Goal: Information Seeking & Learning: Compare options

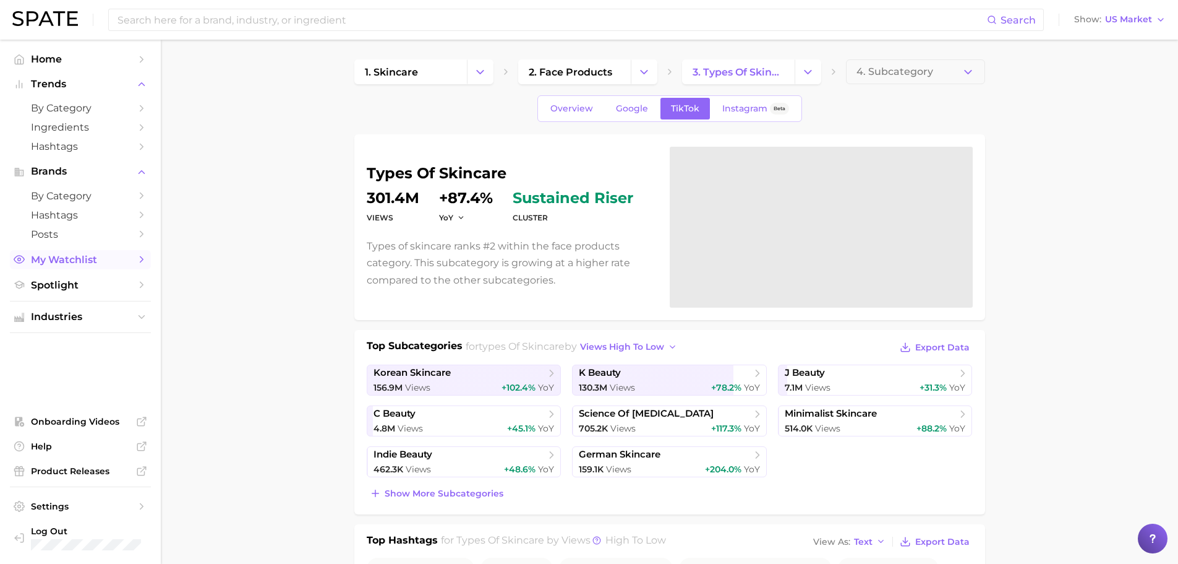
click at [87, 252] on link "My Watchlist" at bounding box center [80, 259] width 141 height 19
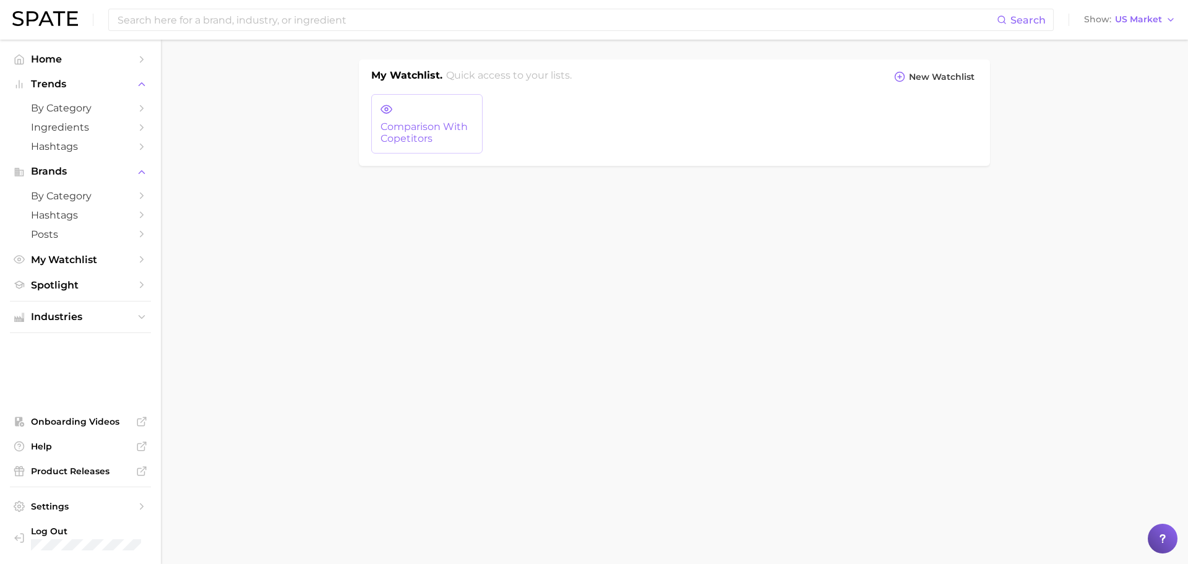
click at [374, 109] on link "comparison with copetitors" at bounding box center [426, 123] width 111 height 59
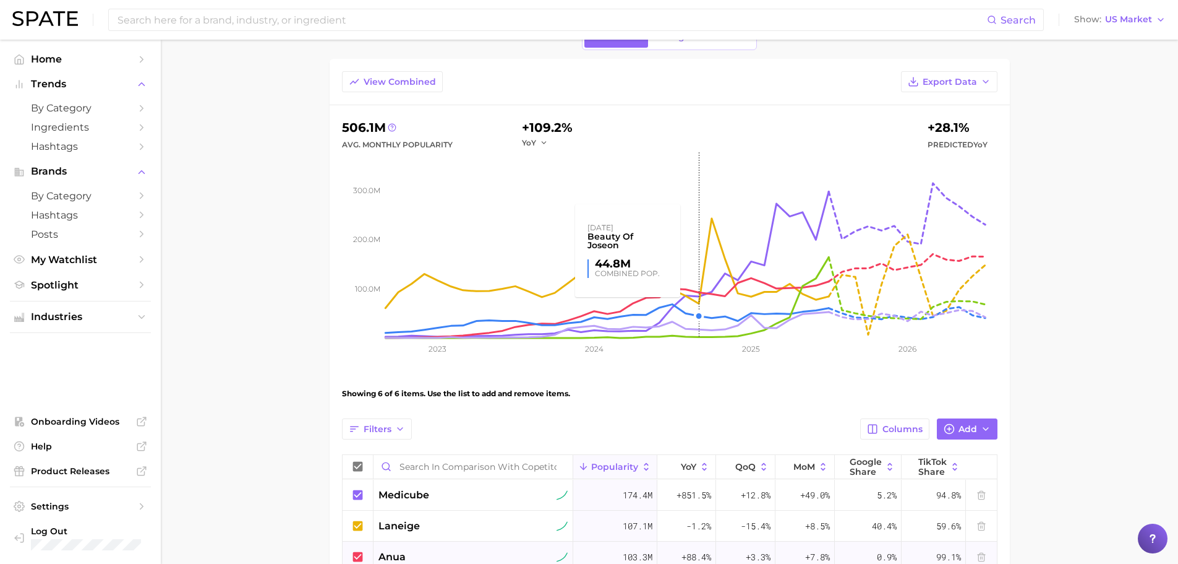
scroll to position [124, 0]
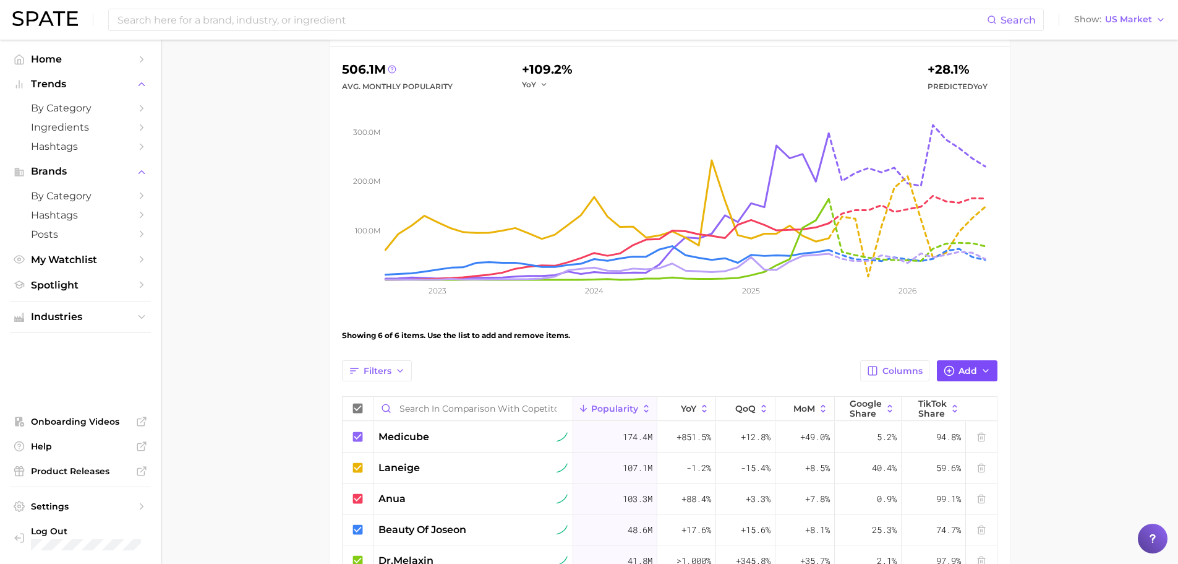
click at [962, 378] on button "Add" at bounding box center [967, 370] width 61 height 21
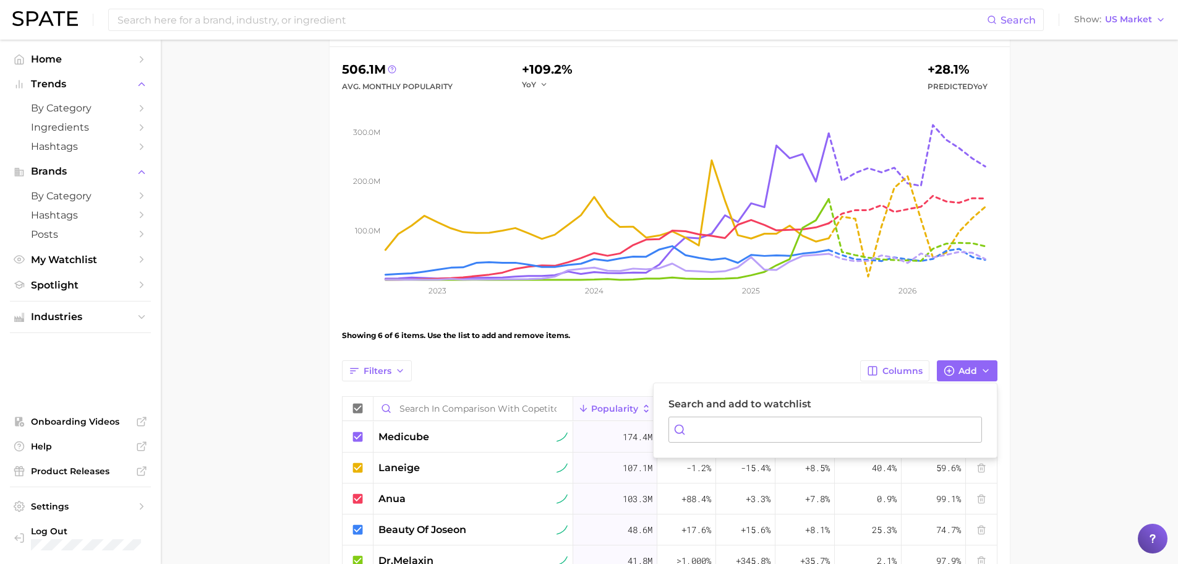
type input "ㄴ"
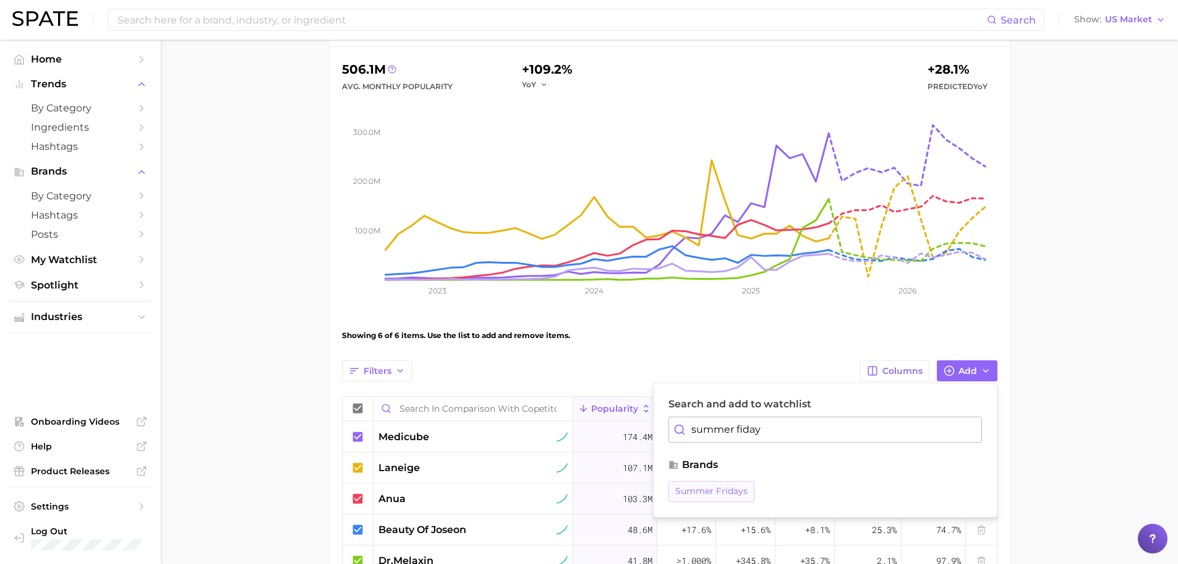
type input "summer fiday"
click at [700, 487] on span "summer fridays" at bounding box center [712, 491] width 72 height 11
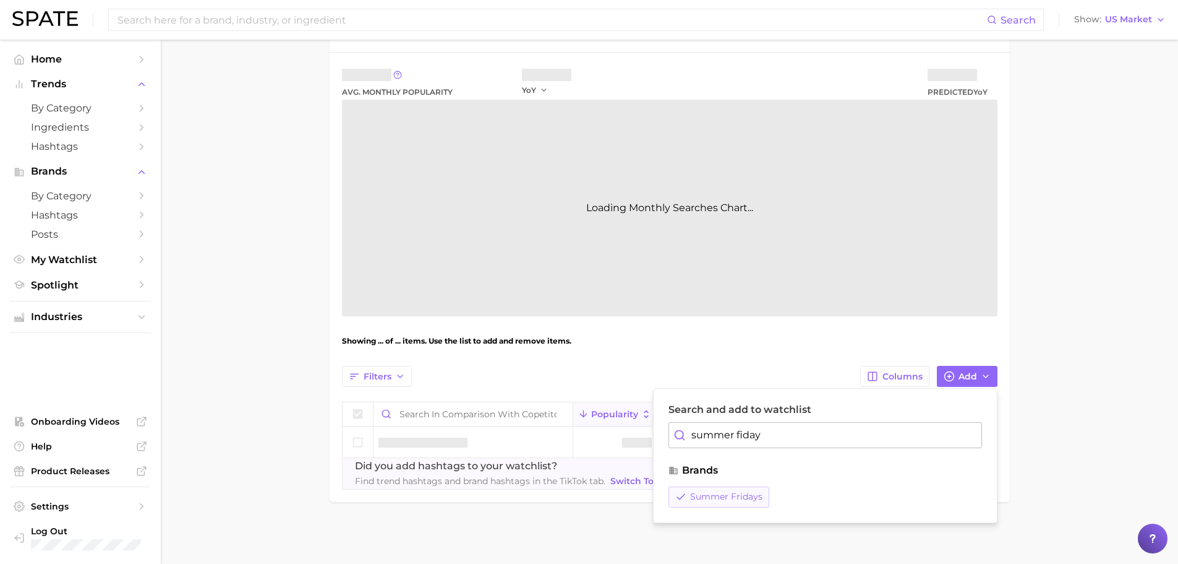
scroll to position [118, 0]
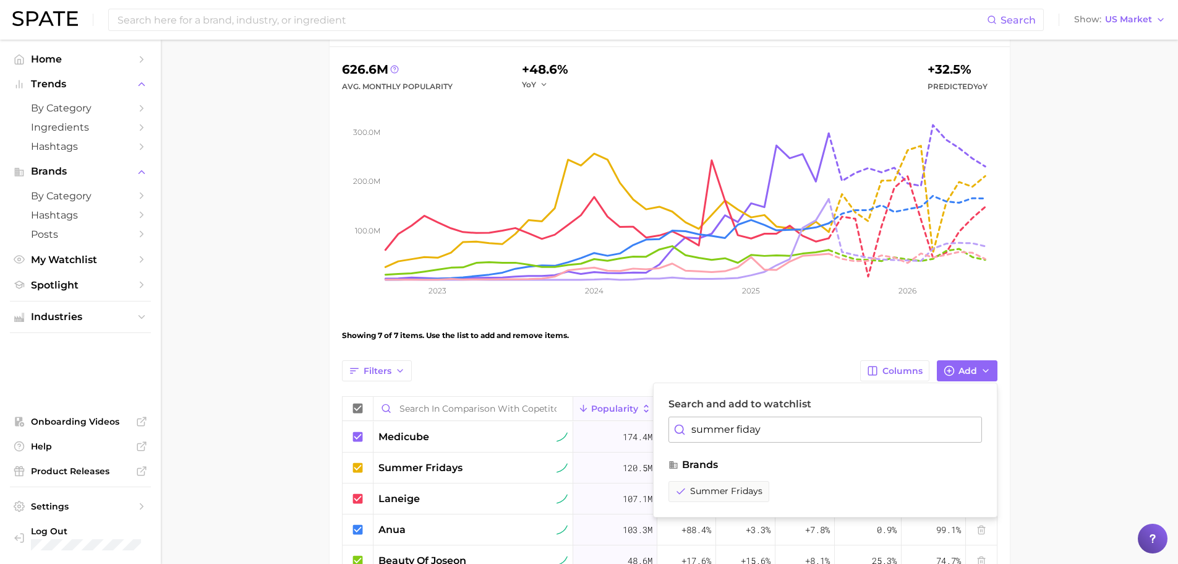
click at [1066, 231] on main "comparison with copetitors Settings Overview Google TikTok View Combined Export…" at bounding box center [670, 330] width 1018 height 828
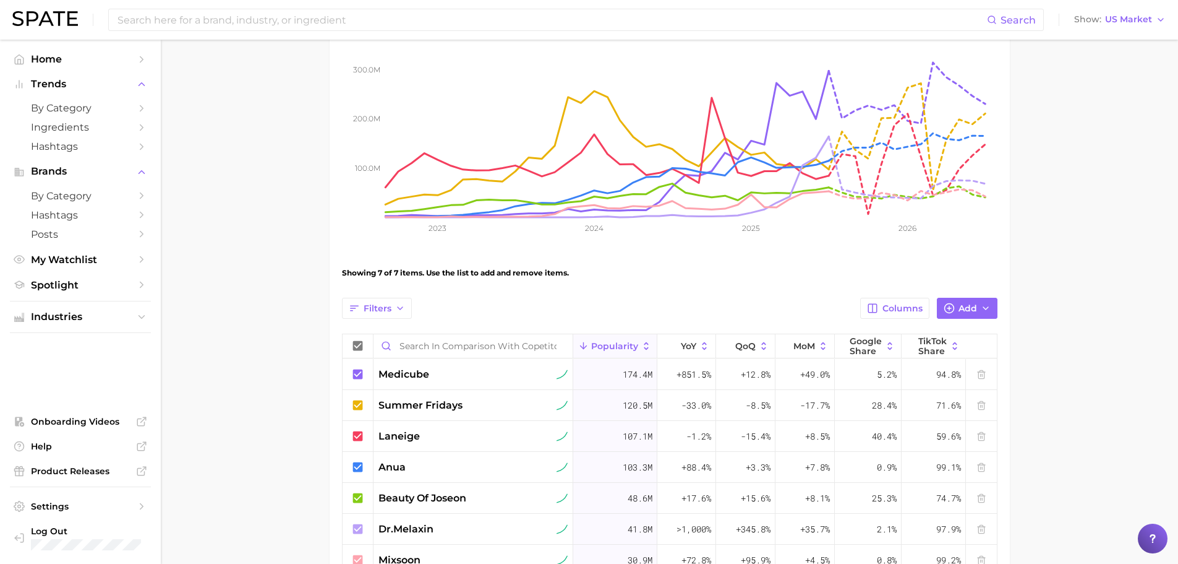
scroll to position [186, 0]
click at [984, 408] on icon at bounding box center [982, 405] width 6 height 8
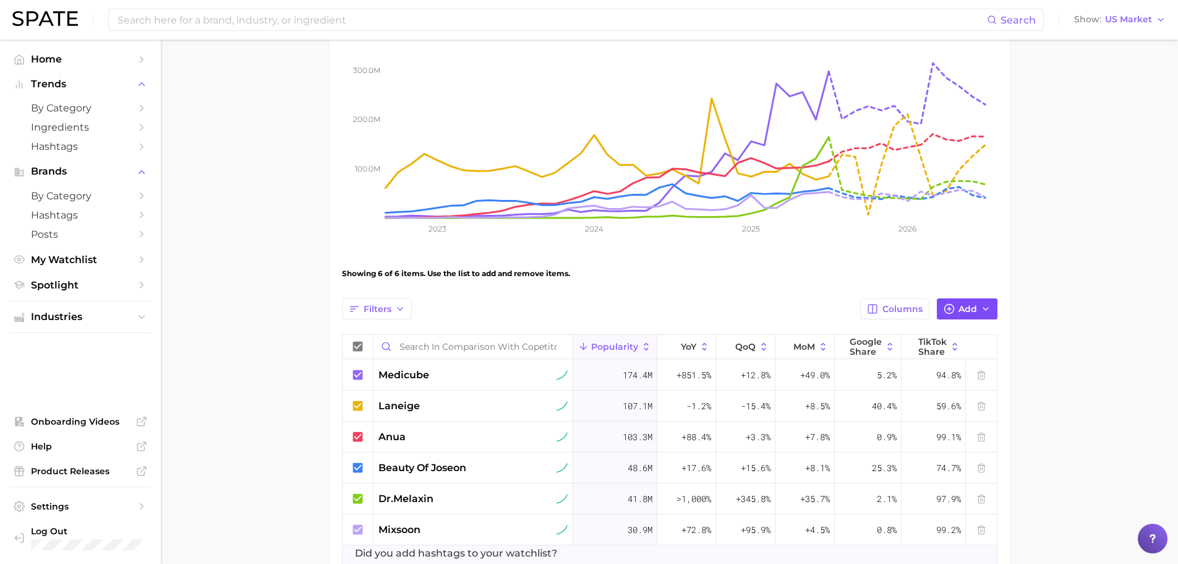
click at [964, 306] on span "Add" at bounding box center [968, 309] width 19 height 11
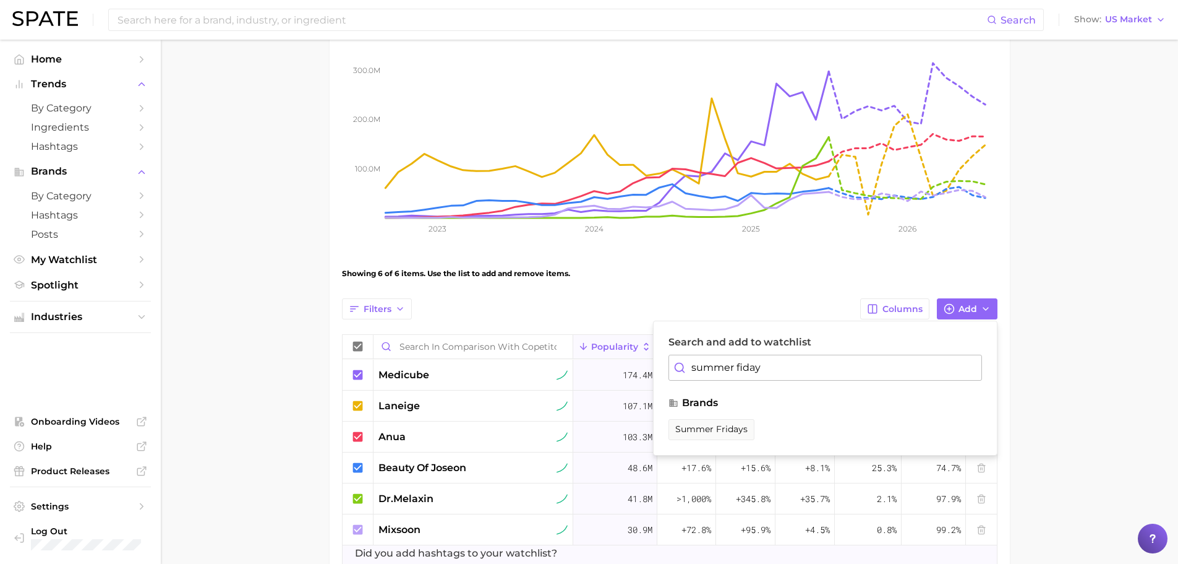
drag, startPoint x: 799, startPoint y: 363, endPoint x: 397, endPoint y: 215, distance: 428.4
click at [438, 248] on div "View Combined Export Data 506.1m Avg. Monthly Popularity +109.2% YoY +28.1% Pre…" at bounding box center [670, 263] width 656 height 625
click at [1116, 373] on main "comparison with copetitors Settings Overview Google TikTok View Combined Export…" at bounding box center [670, 252] width 1018 height 797
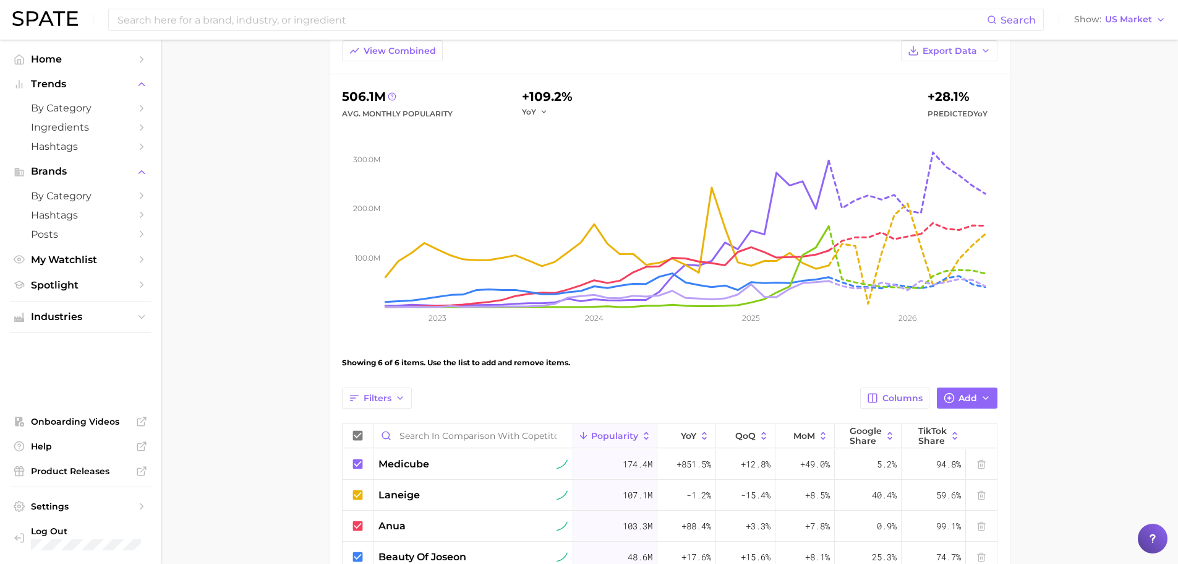
scroll to position [0, 0]
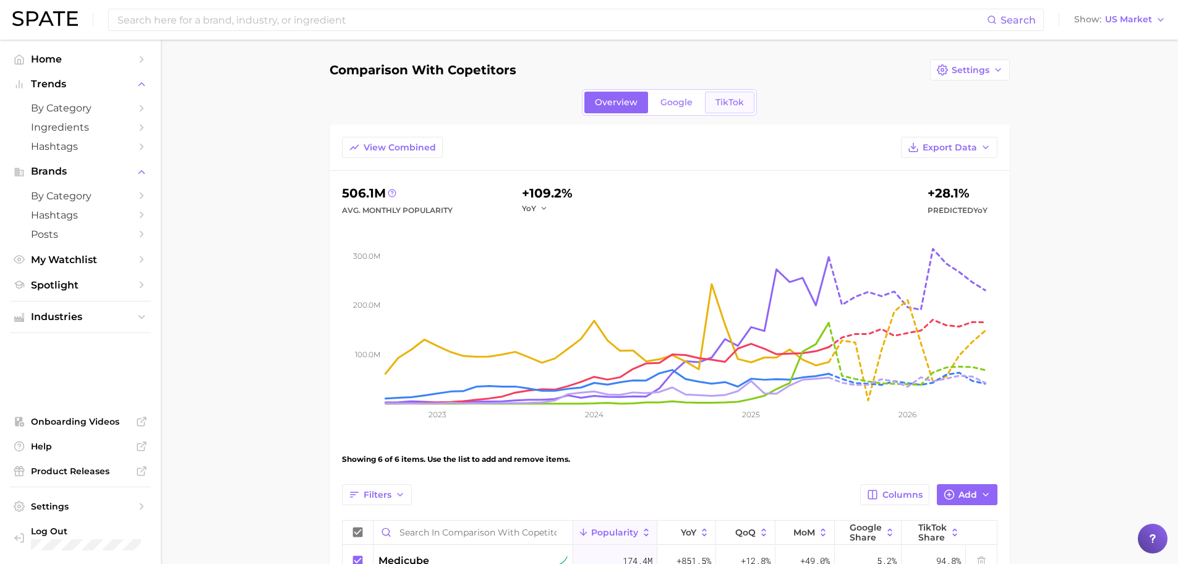
click at [743, 105] on link "TikTok" at bounding box center [729, 103] width 49 height 22
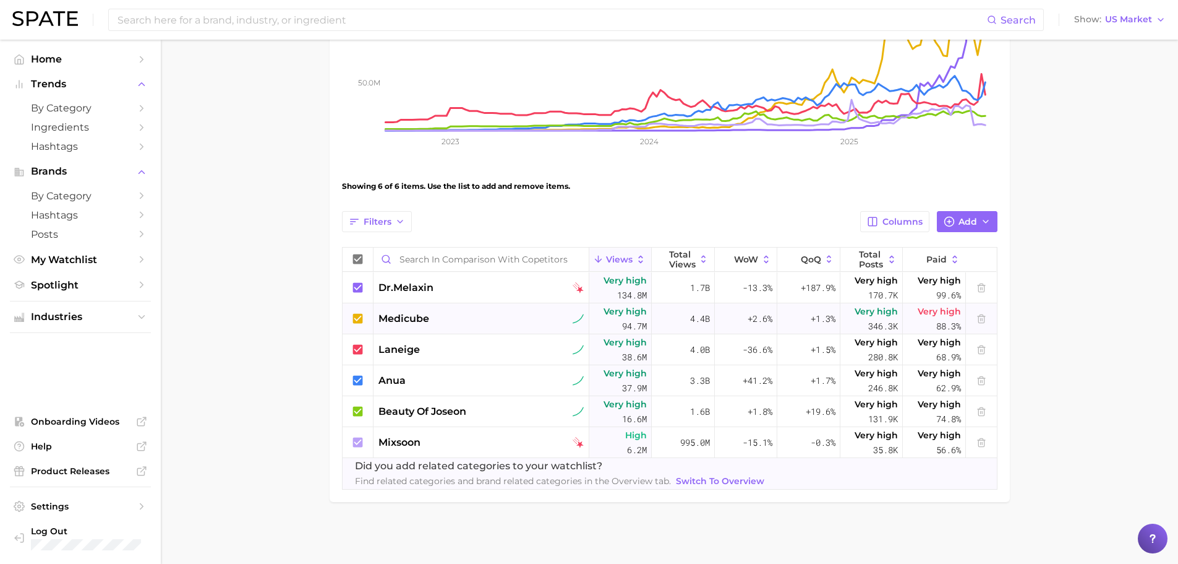
scroll to position [25, 0]
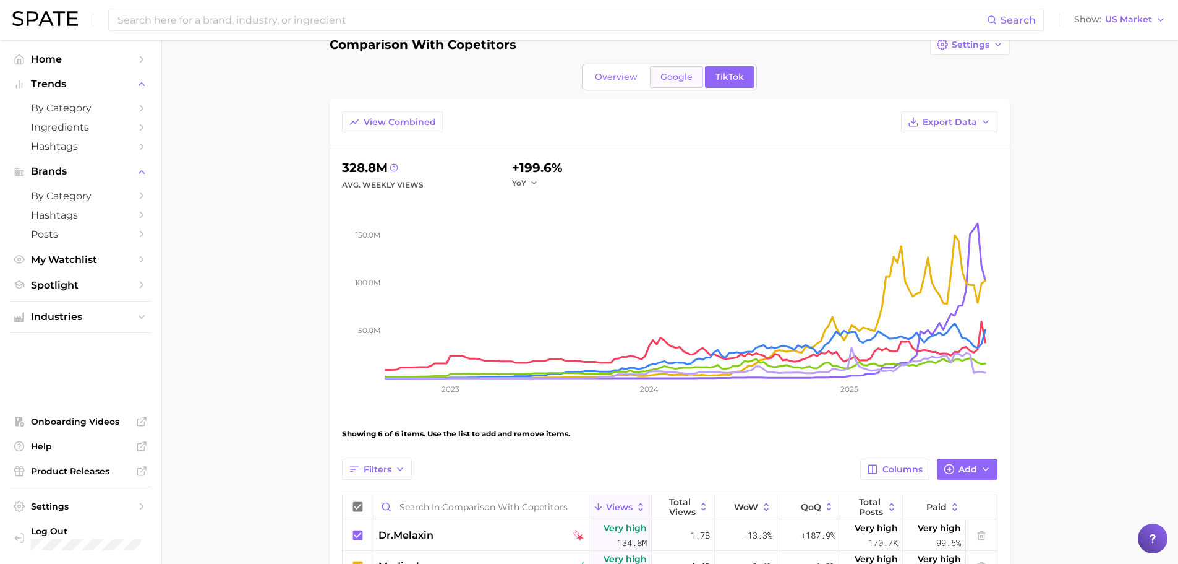
click at [676, 80] on span "Google" at bounding box center [677, 77] width 32 height 11
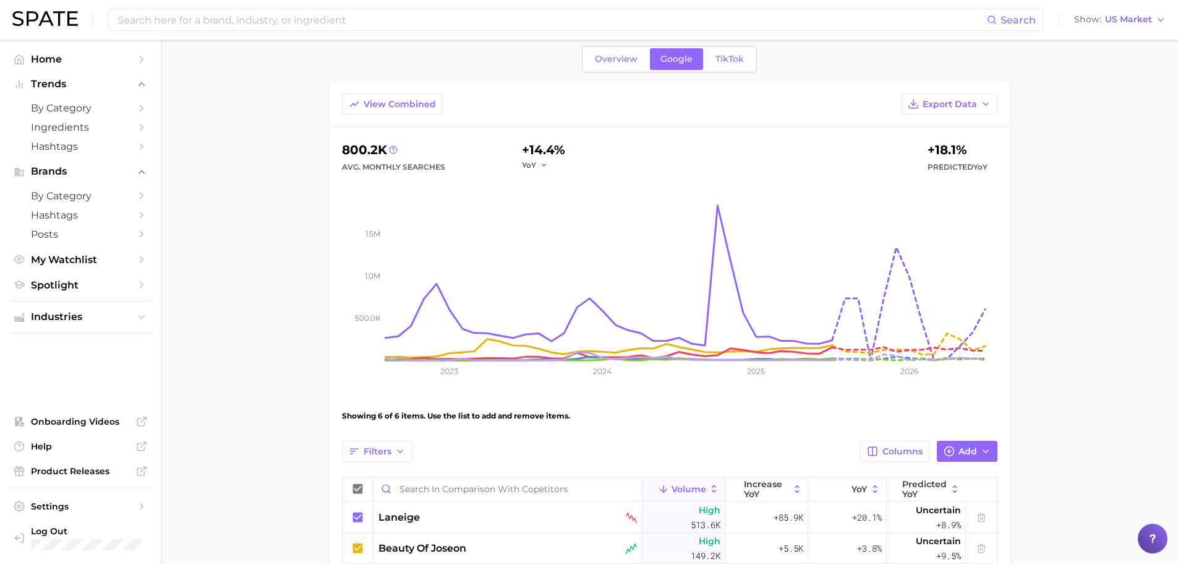
scroll to position [62, 0]
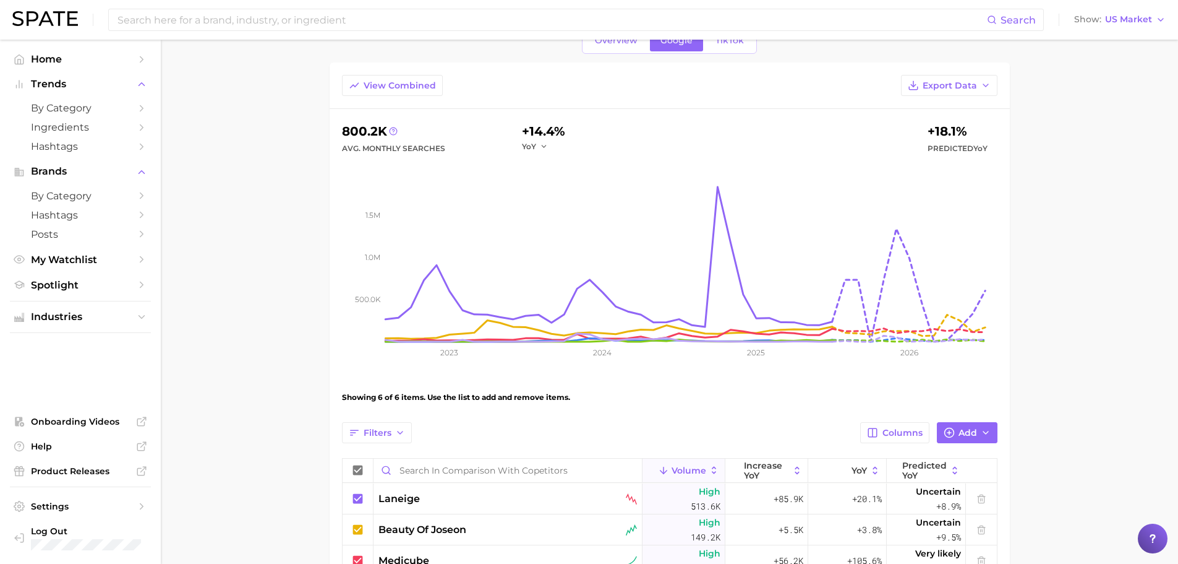
click at [1127, 278] on main "comparison with copetitors Settings Overview Google TikTok View Combined Export…" at bounding box center [670, 376] width 1018 height 797
click at [724, 45] on span "TikTok" at bounding box center [730, 40] width 28 height 11
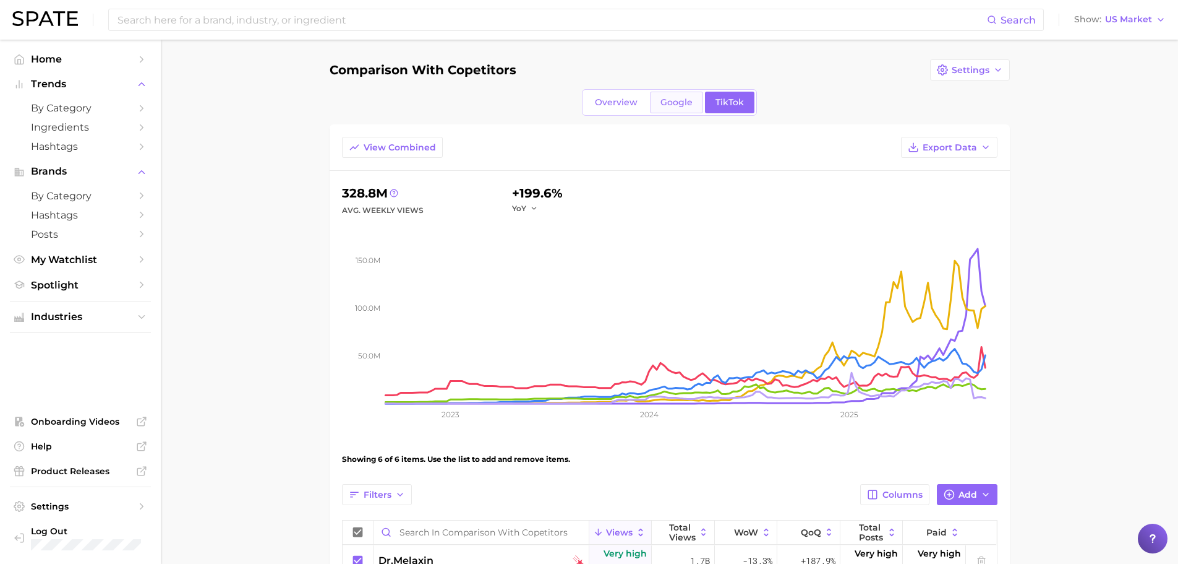
click at [663, 105] on span "Google" at bounding box center [677, 102] width 32 height 11
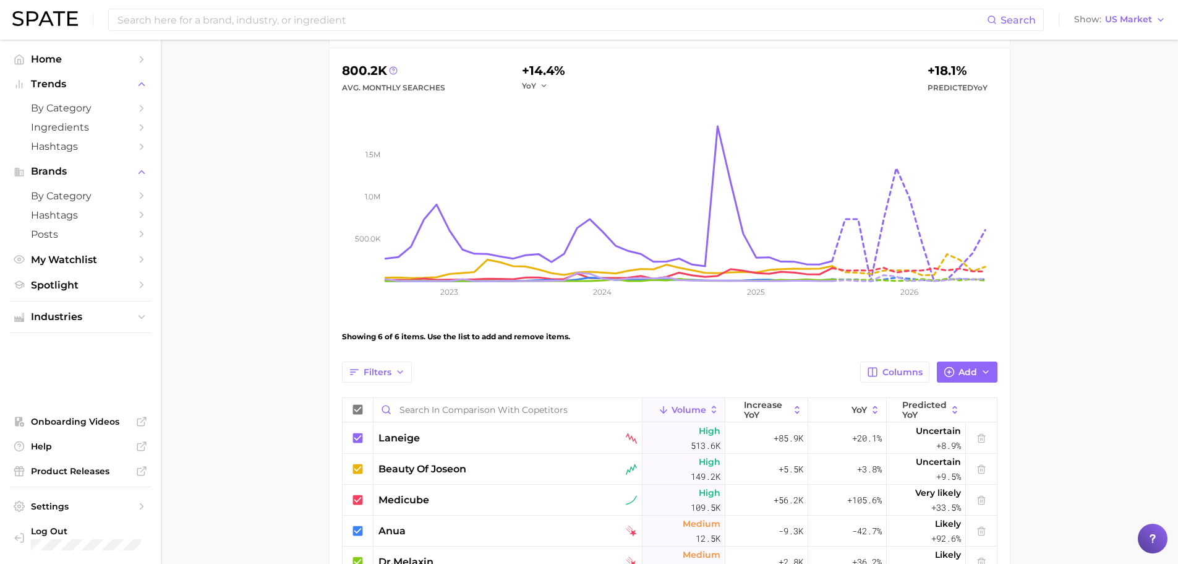
scroll to position [62, 0]
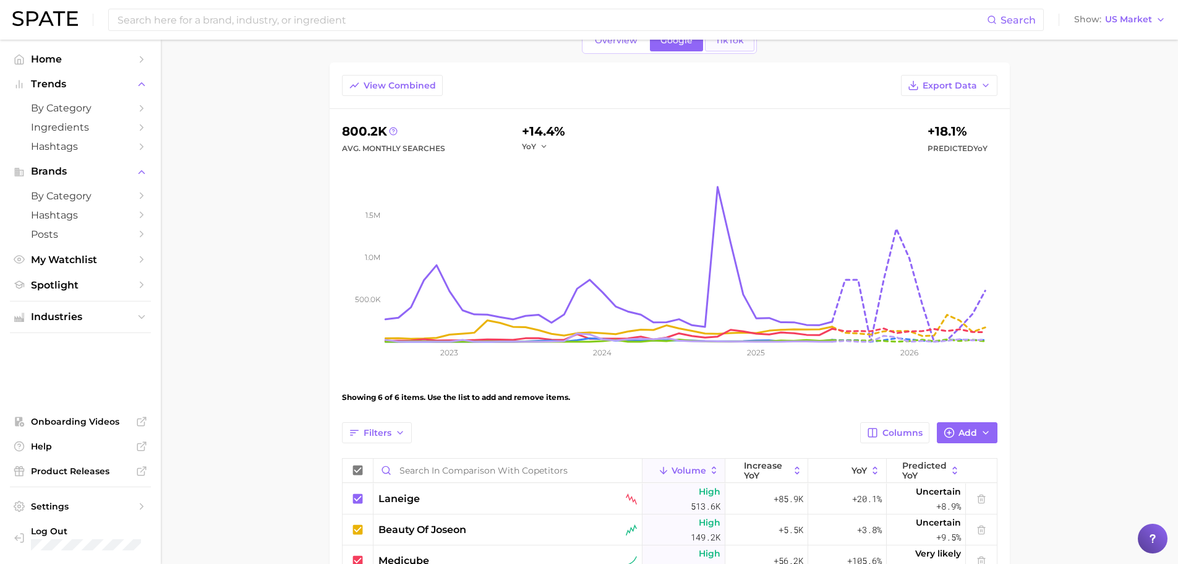
click at [725, 45] on span "TikTok" at bounding box center [730, 40] width 28 height 11
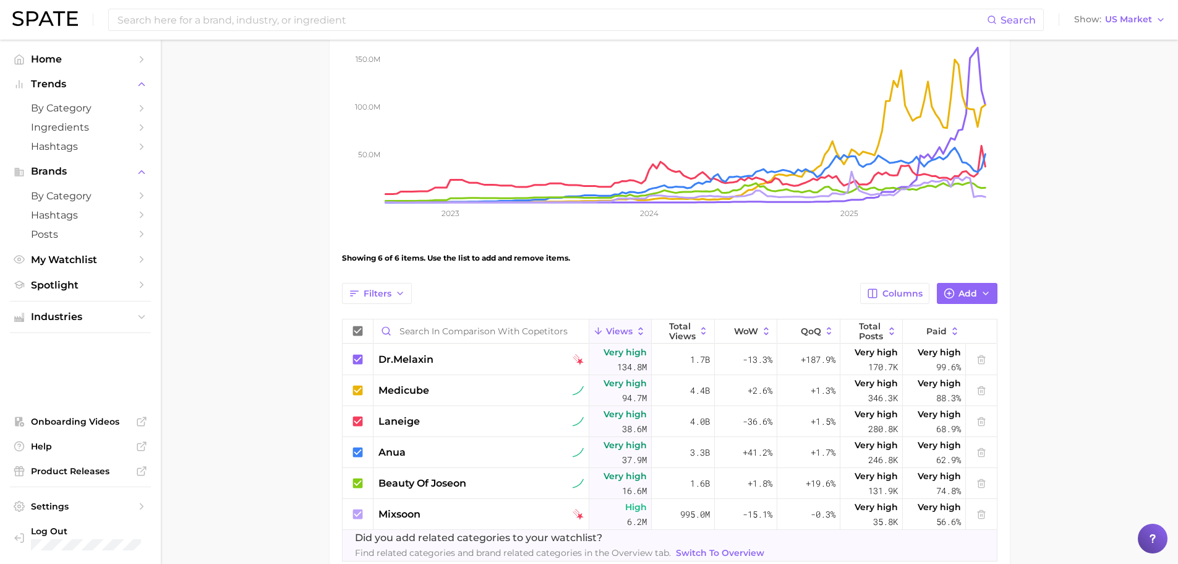
scroll to position [273, 0]
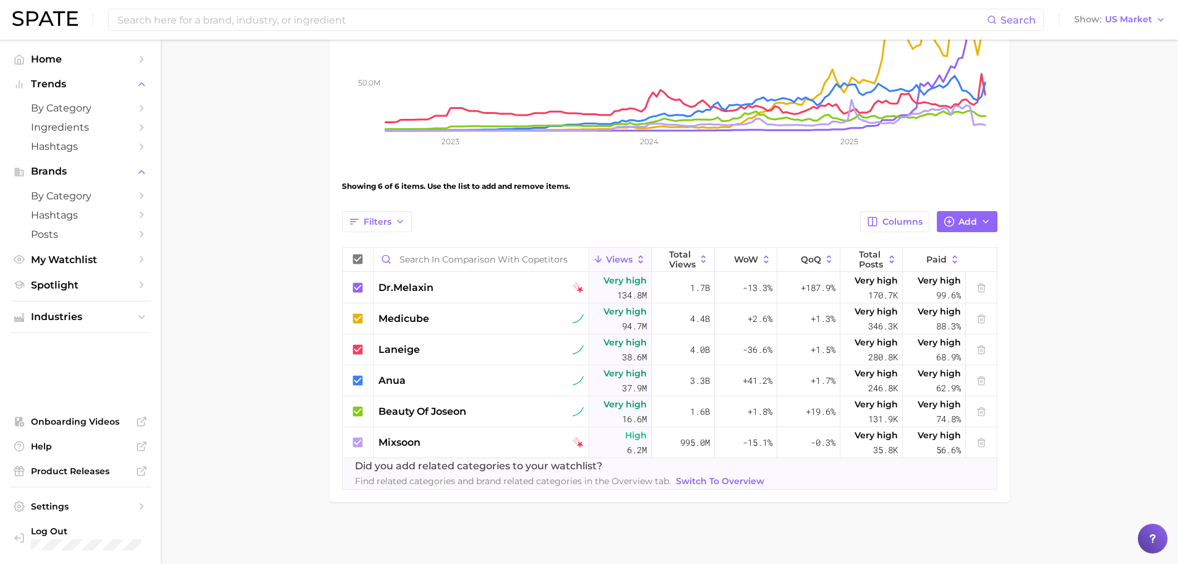
click at [1040, 189] on main "comparison with copetitors Settings Overview Google TikTok View Combined Export…" at bounding box center [670, 165] width 1018 height 797
